Goal: Task Accomplishment & Management: Complete application form

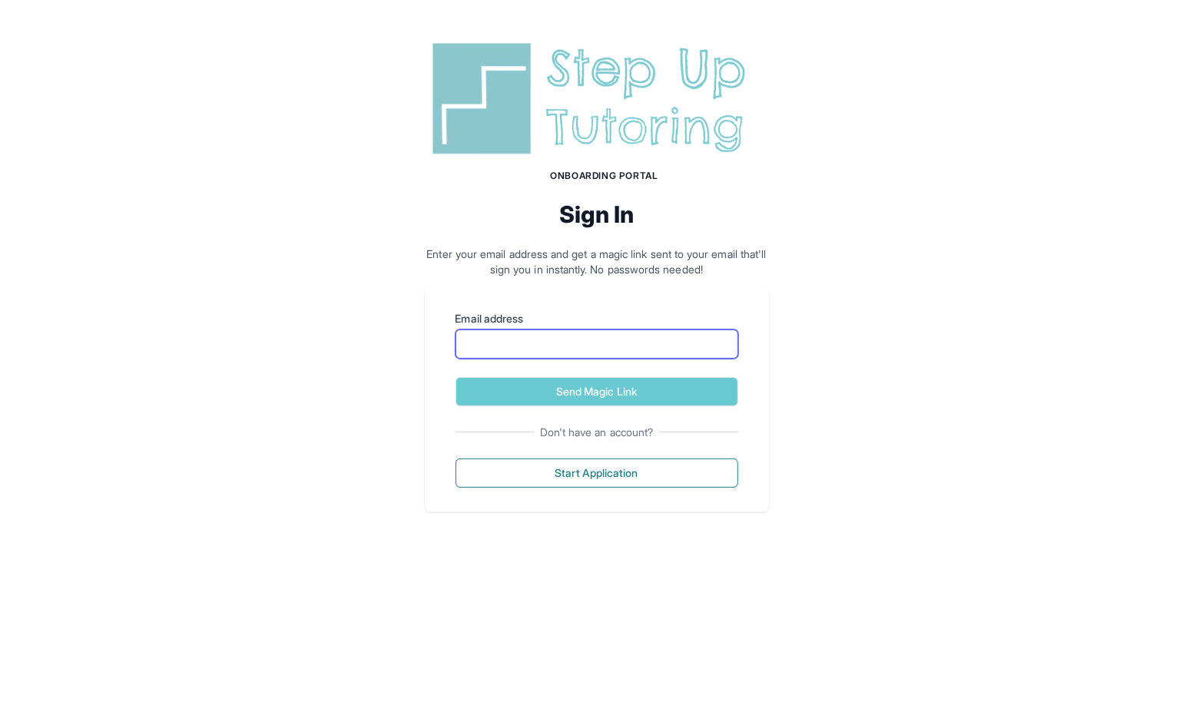
click at [552, 342] on input "Email address" at bounding box center [596, 344] width 283 height 29
type input "**********"
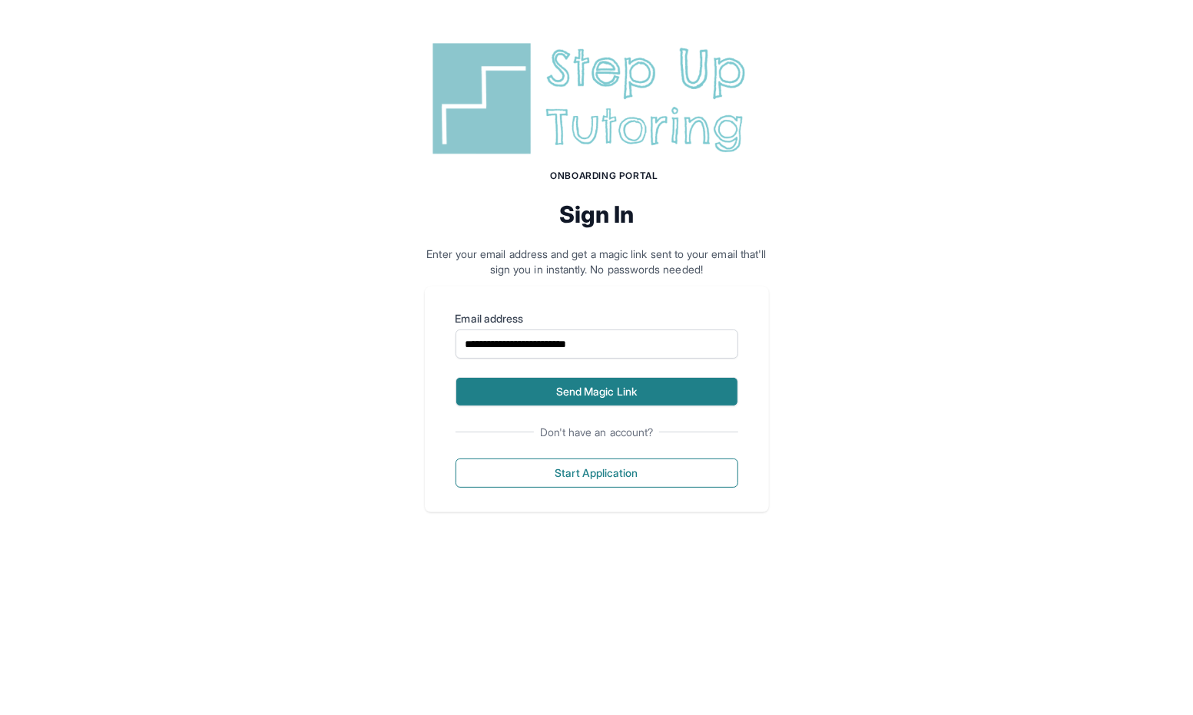
click at [592, 391] on button "Send Magic Link" at bounding box center [596, 391] width 283 height 29
